Goal: Information Seeking & Learning: Learn about a topic

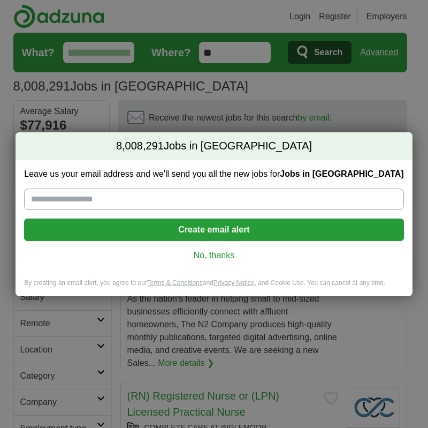
click at [218, 252] on link "No, thanks" at bounding box center [214, 256] width 363 height 12
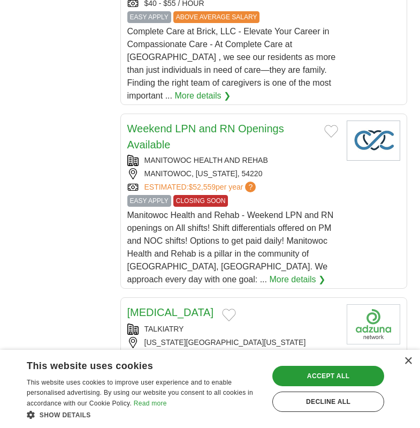
scroll to position [910, 0]
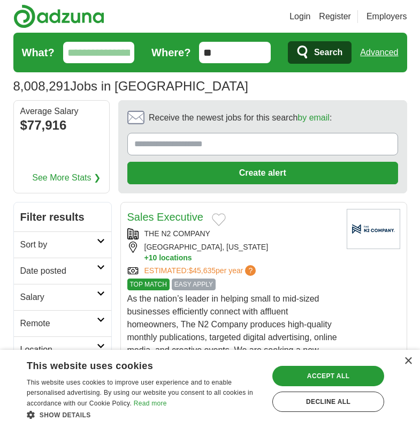
click at [84, 50] on input "What?" at bounding box center [99, 52] width 72 height 21
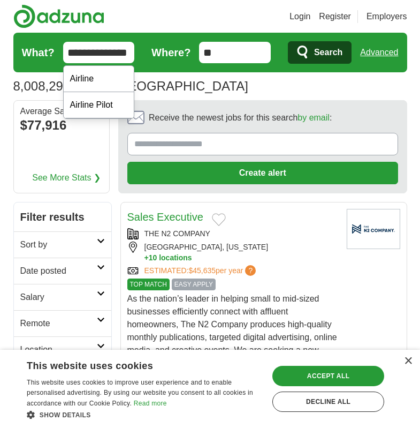
type input "**********"
click at [288, 41] on button "Search" at bounding box center [320, 52] width 64 height 22
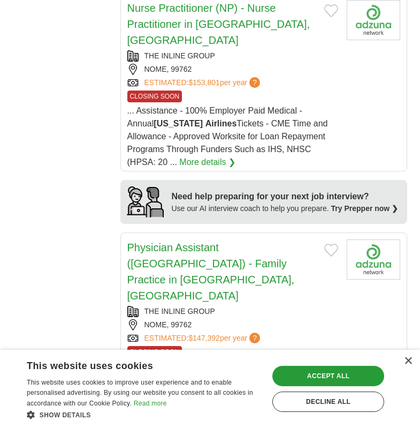
scroll to position [1285, 0]
